Goal: Communication & Community: Answer question/provide support

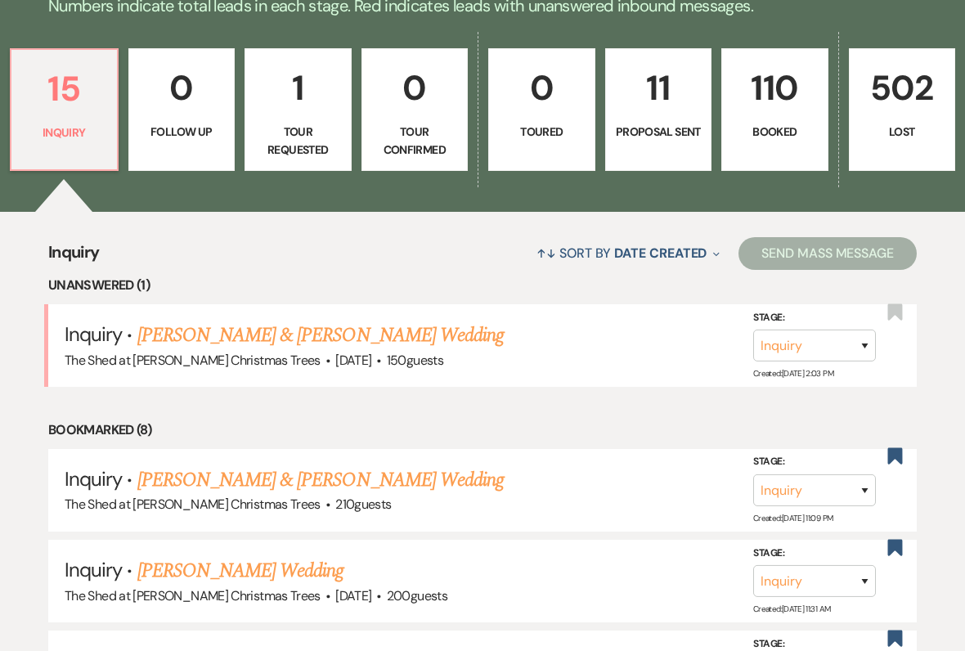
scroll to position [408, 0]
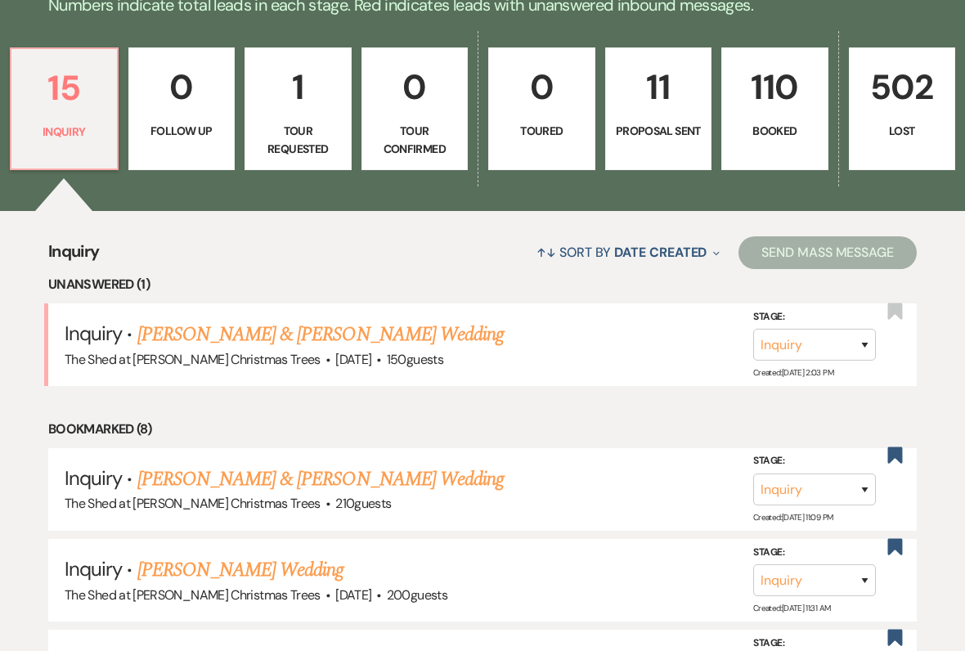
click at [155, 339] on link "[PERSON_NAME] & [PERSON_NAME] Wedding" at bounding box center [320, 334] width 366 height 29
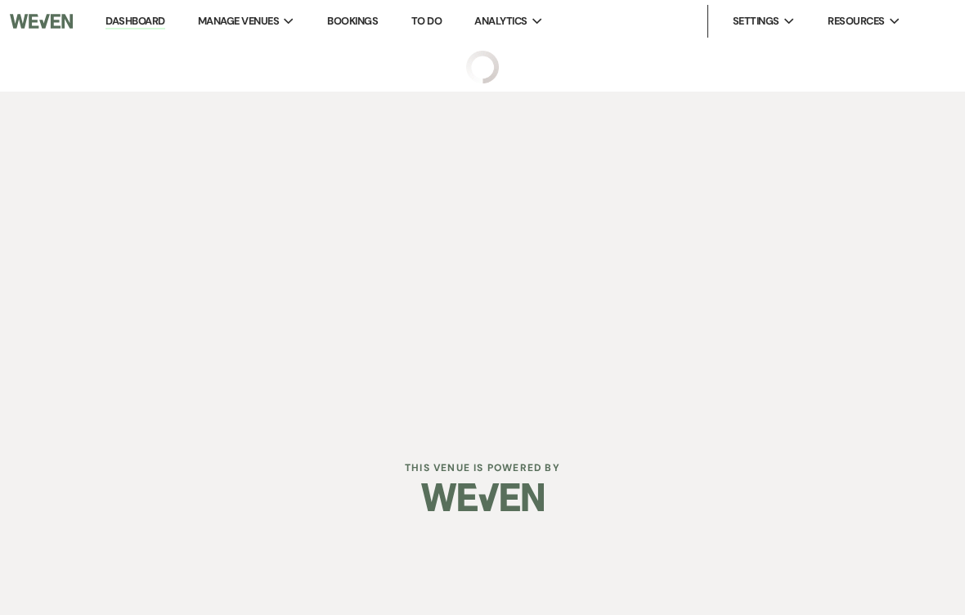
select select "8"
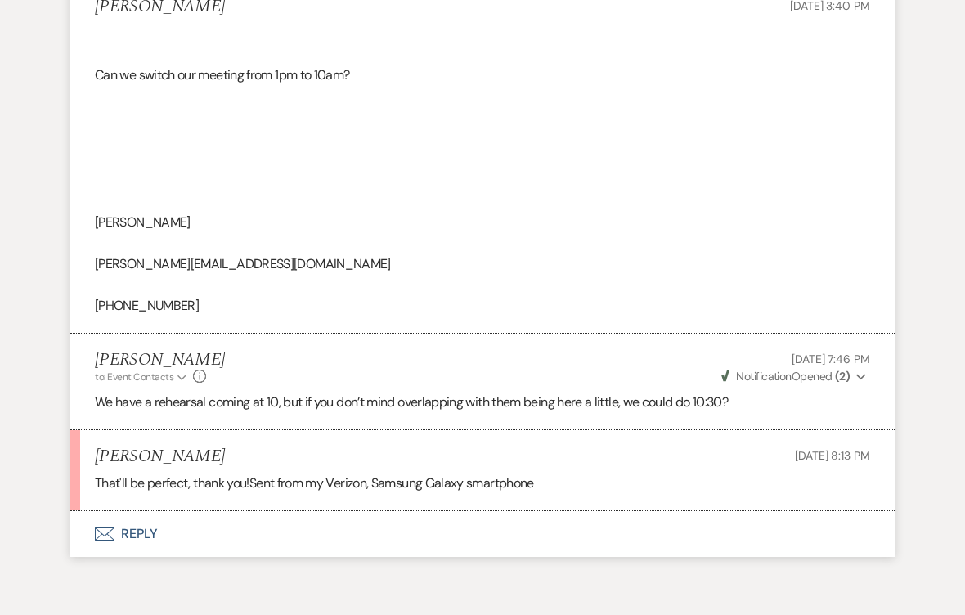
scroll to position [1583, 0]
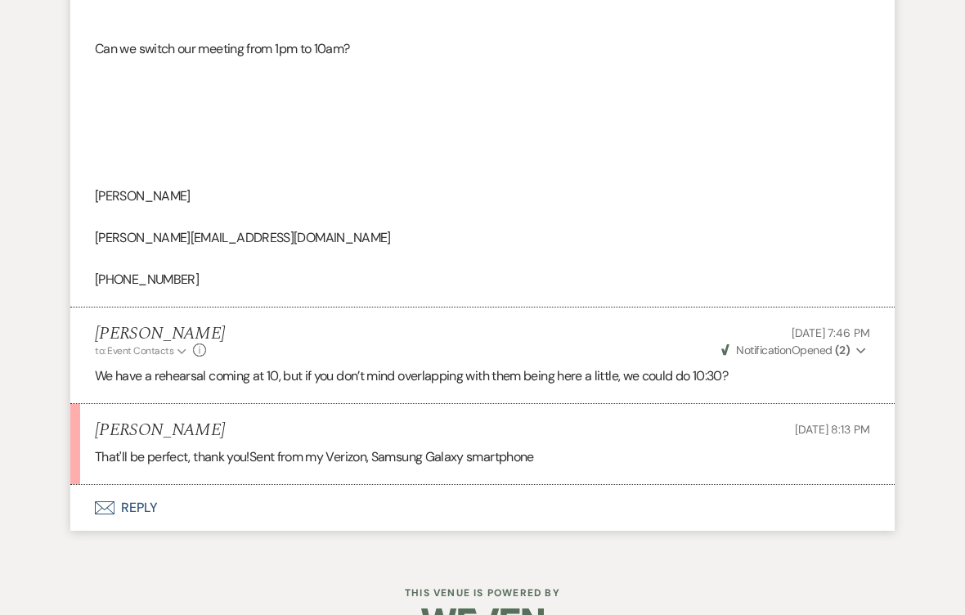
click at [142, 487] on button "Envelope Reply" at bounding box center [482, 508] width 825 height 46
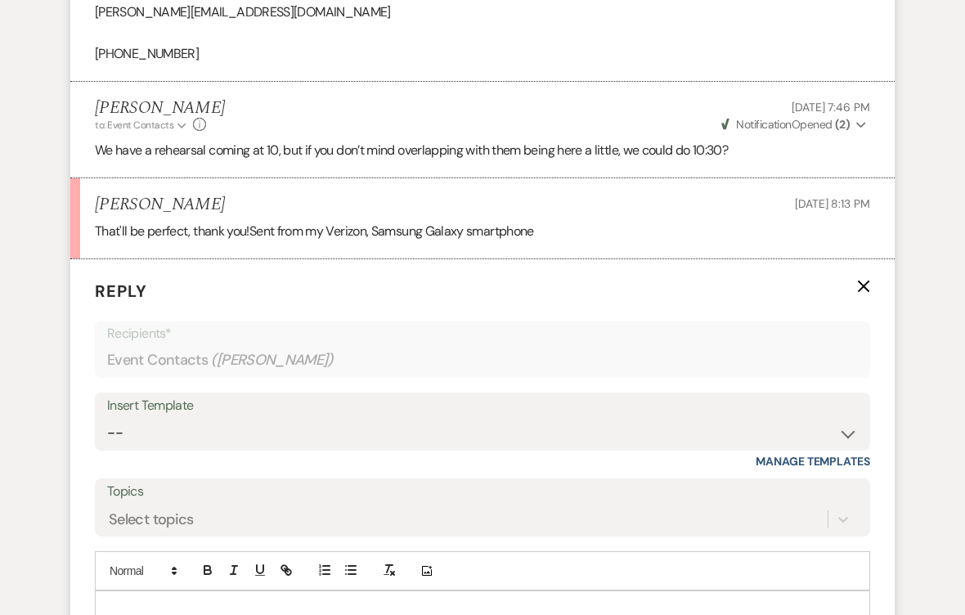
scroll to position [1893, 0]
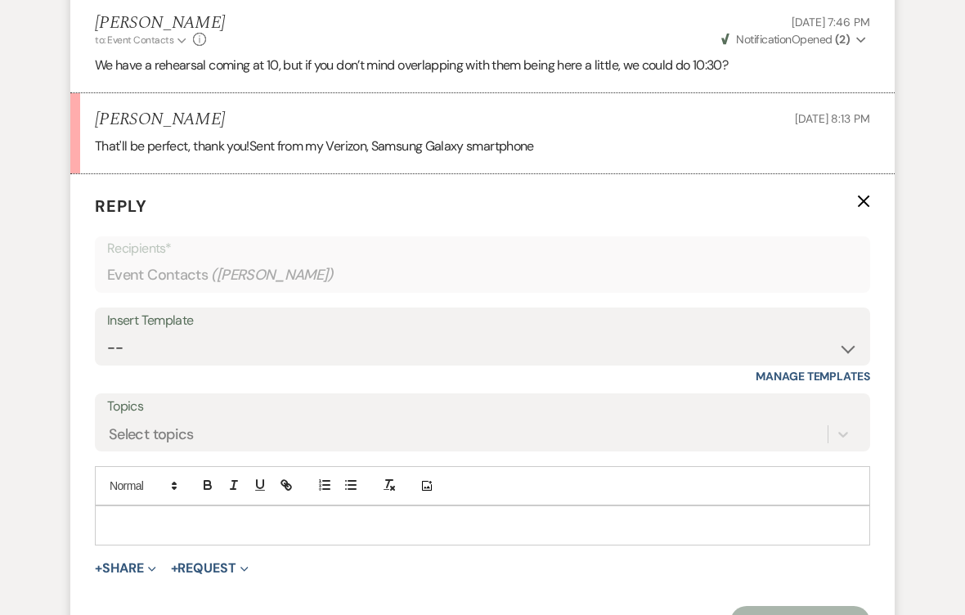
click at [144, 517] on p at bounding box center [482, 526] width 749 height 18
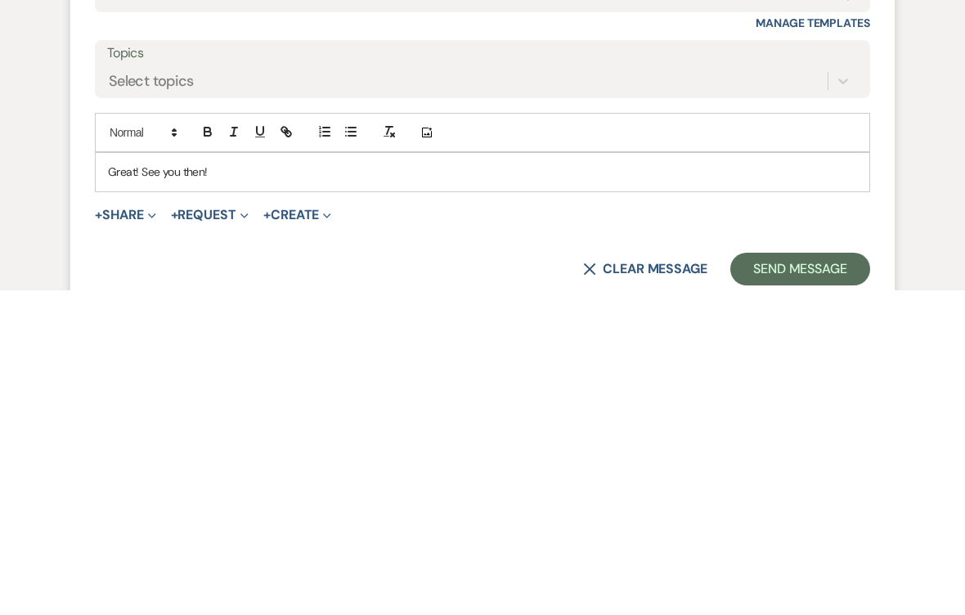
click at [829, 222] on form "Reply X Saving draft... Recipients* Event Contacts ( [PERSON_NAME] ) Insert Tem…" at bounding box center [482, 388] width 825 height 484
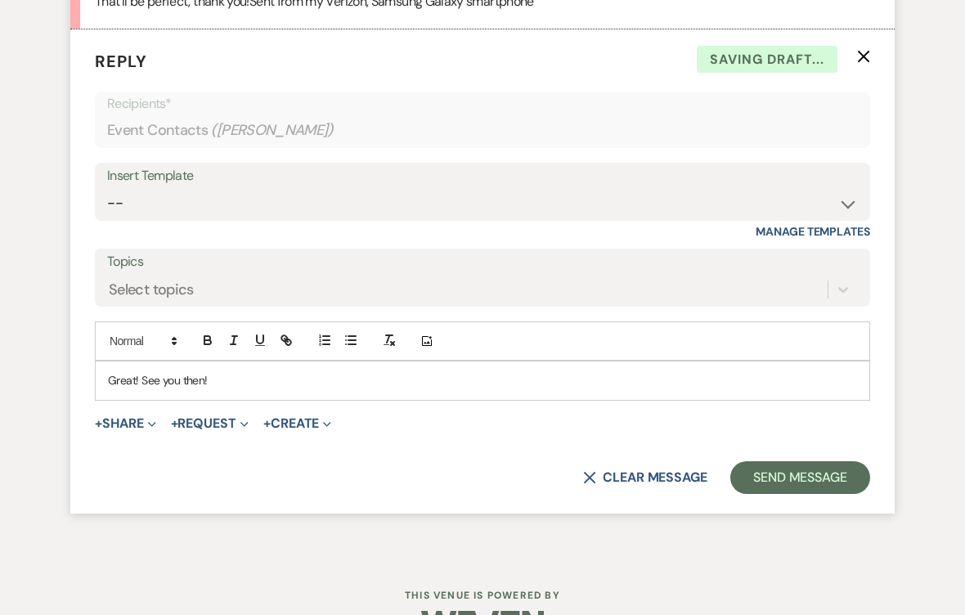
click at [810, 461] on button "Send Message" at bounding box center [801, 477] width 140 height 33
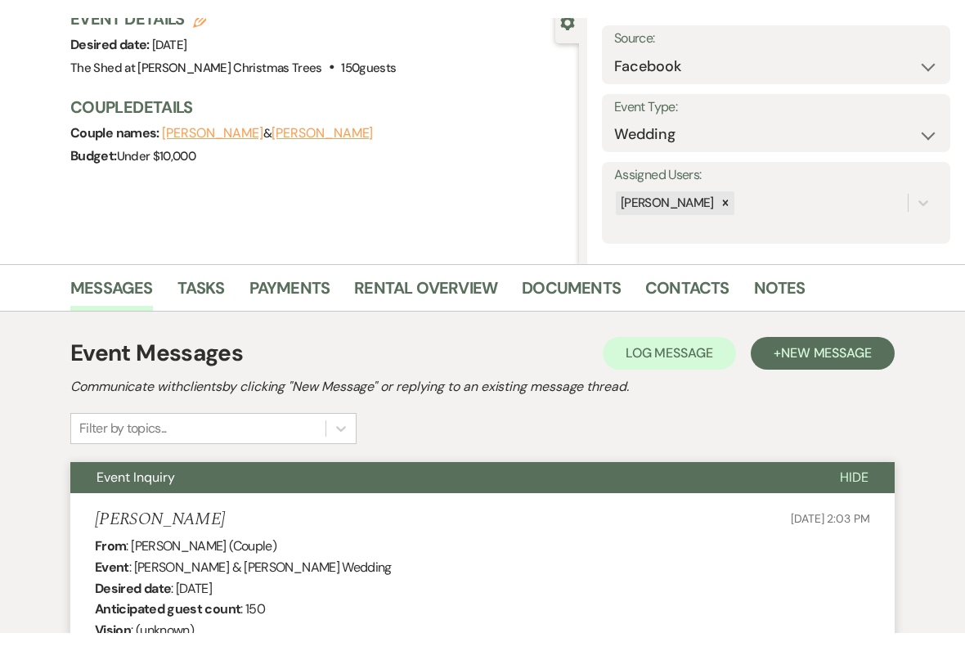
scroll to position [0, 0]
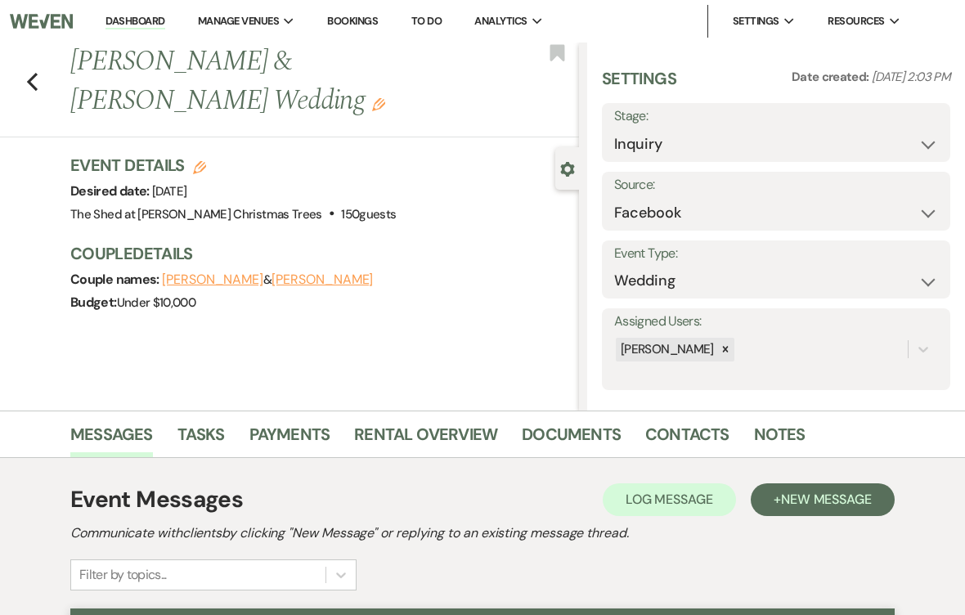
click at [127, 29] on link "Dashboard" at bounding box center [135, 22] width 59 height 16
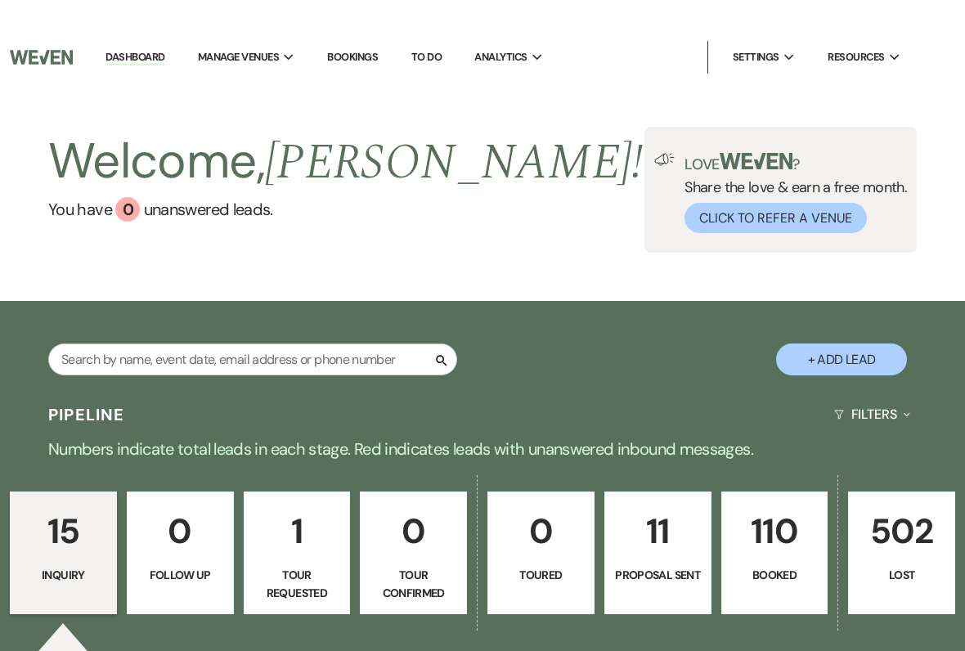
click at [780, 523] on p "110" at bounding box center [775, 495] width 86 height 55
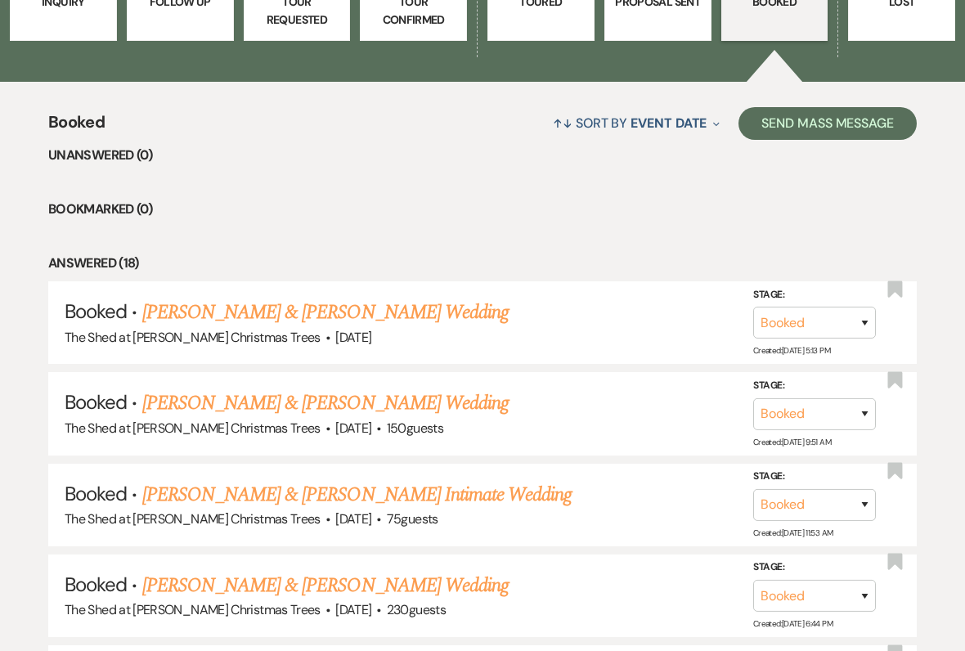
scroll to position [537, 0]
click at [423, 401] on link "[PERSON_NAME] & [PERSON_NAME] Wedding" at bounding box center [325, 403] width 366 height 29
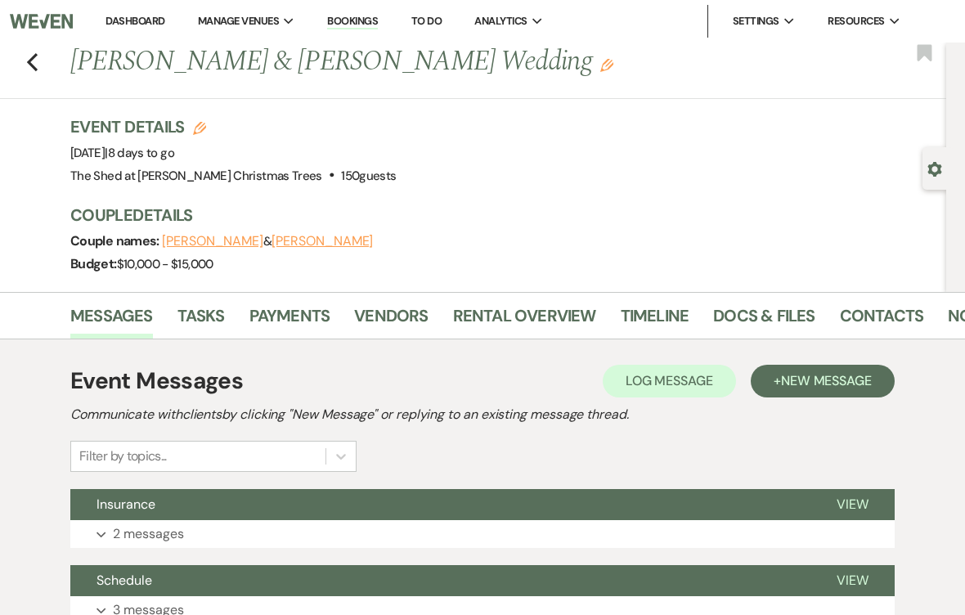
click at [758, 314] on link "Docs & Files" at bounding box center [763, 321] width 101 height 36
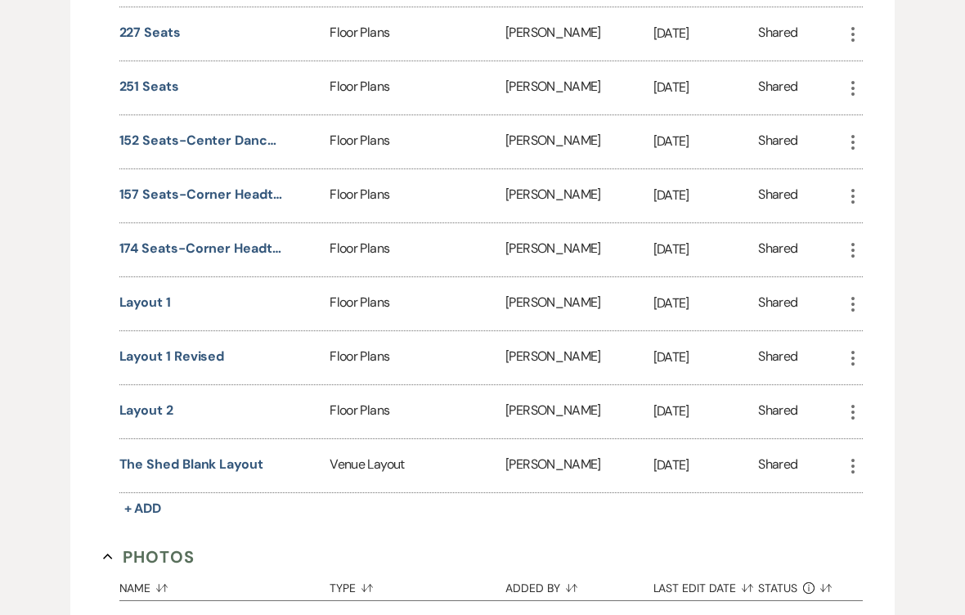
scroll to position [1175, 0]
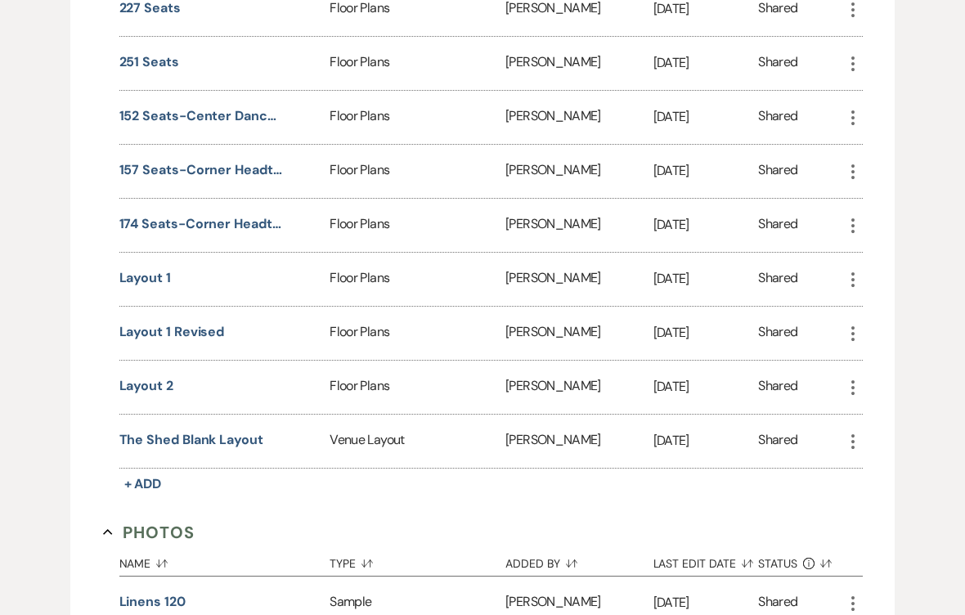
click at [153, 387] on button "Layout 2" at bounding box center [146, 386] width 54 height 20
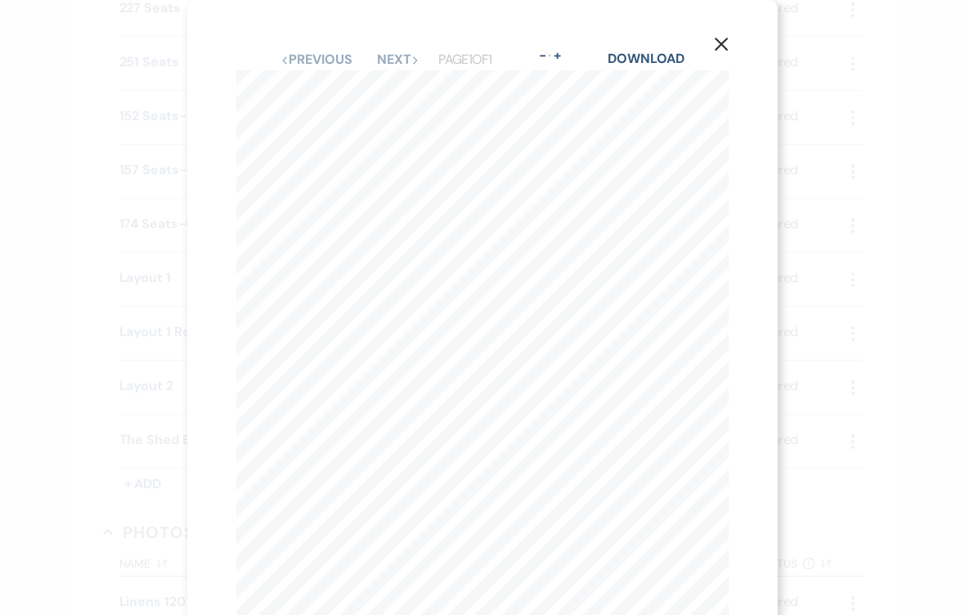
scroll to position [0, 0]
click at [726, 43] on icon "X" at bounding box center [721, 44] width 15 height 15
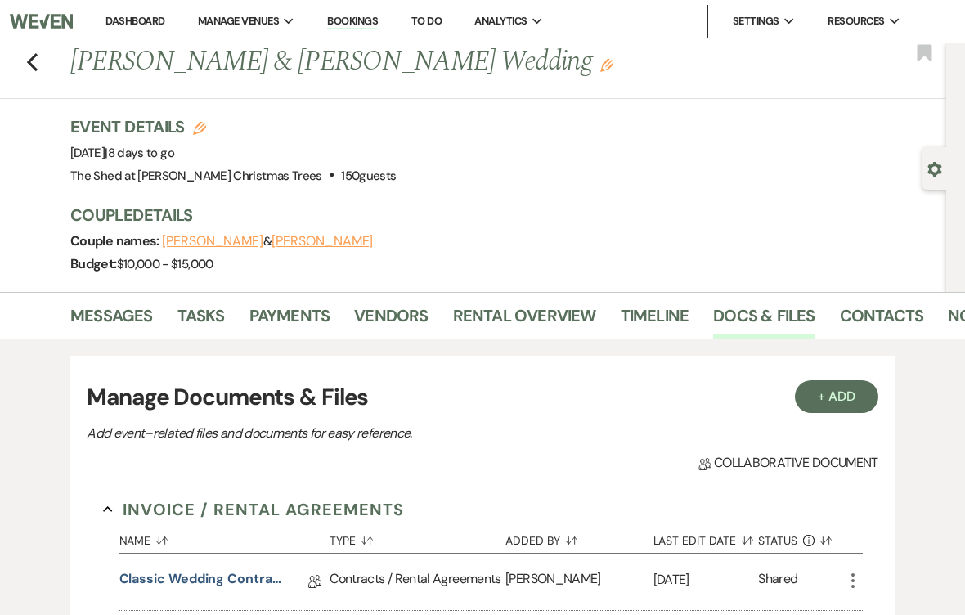
click at [125, 313] on link "Messages" at bounding box center [111, 321] width 83 height 36
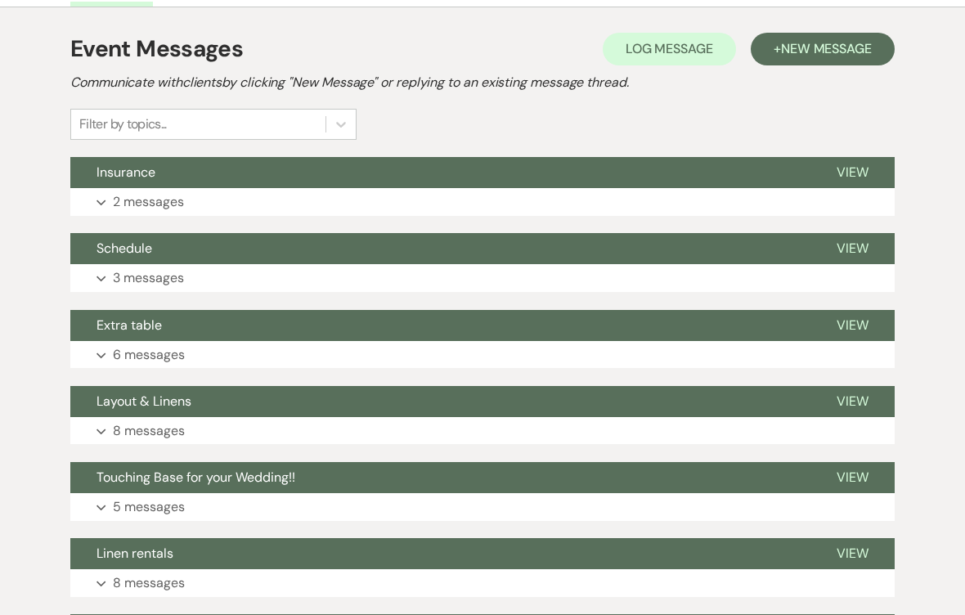
click at [115, 355] on p "6 messages" at bounding box center [149, 355] width 72 height 21
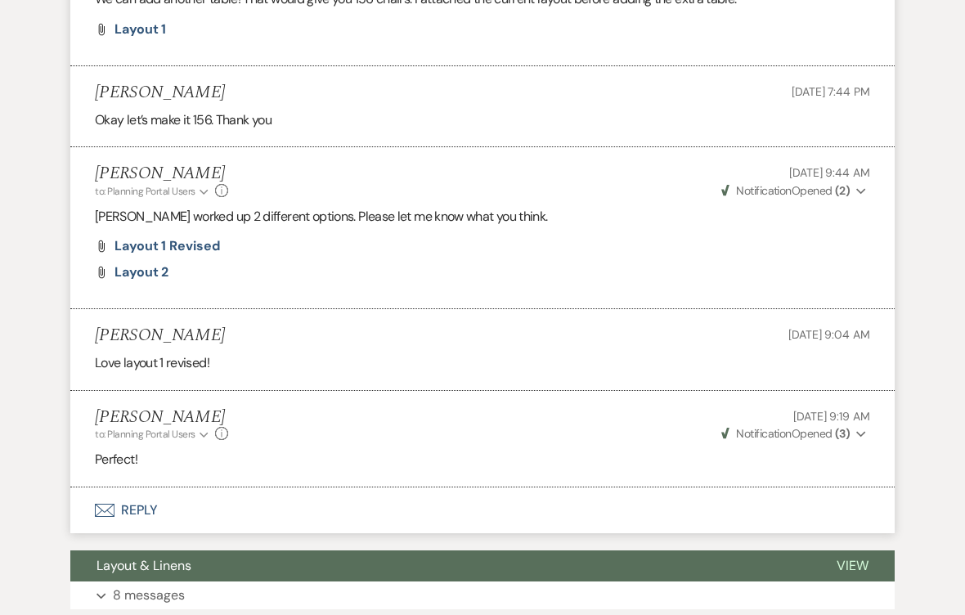
scroll to position [825, 0]
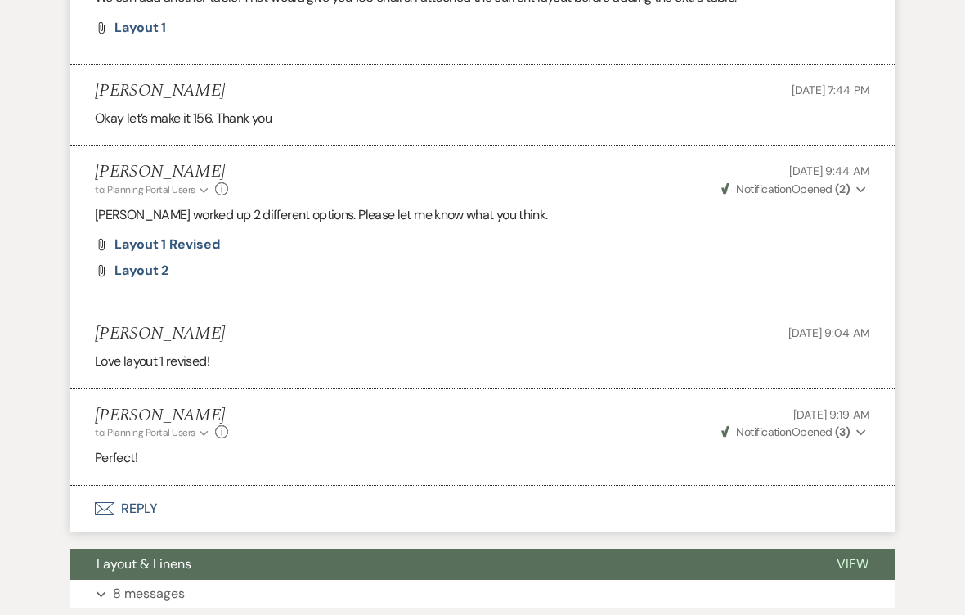
click at [191, 243] on span "Layout 1 Revised" at bounding box center [168, 244] width 106 height 17
